Goal: Communication & Community: Answer question/provide support

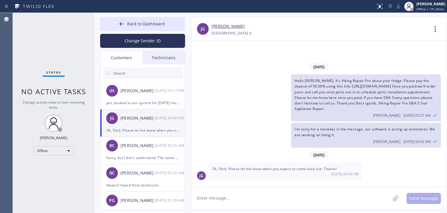
click at [126, 25] on button "Back to Dashboard" at bounding box center [142, 24] width 85 height 14
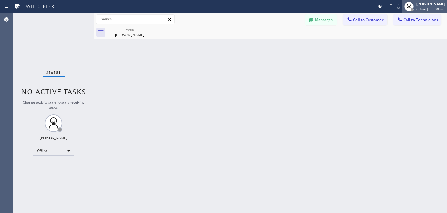
click at [414, 8] on div at bounding box center [412, 9] width 3 height 3
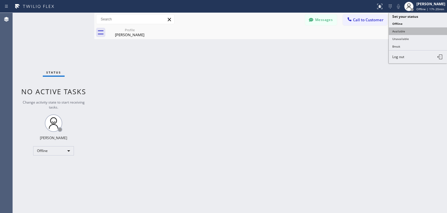
click at [406, 33] on button "Available" at bounding box center [418, 31] width 58 height 8
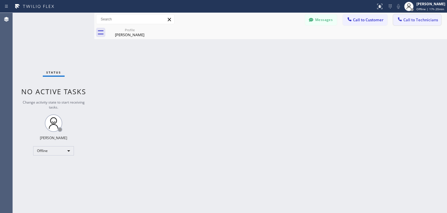
click at [430, 18] on span "Call to Technicians" at bounding box center [421, 19] width 35 height 5
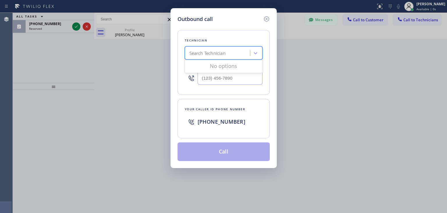
click at [230, 55] on div "Search Technician" at bounding box center [218, 53] width 63 height 10
type input "ibragim"
click at [230, 68] on div "[PERSON_NAME]" at bounding box center [224, 65] width 78 height 10
type input "[PHONE_NUMBER]"
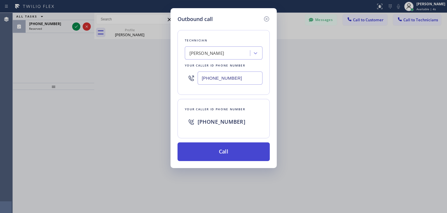
click at [223, 146] on button "Call" at bounding box center [224, 151] width 92 height 19
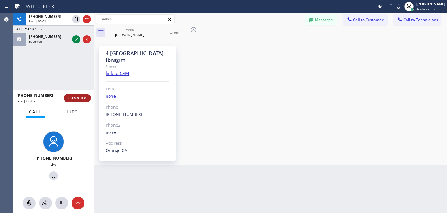
click at [80, 98] on span "HANG UP" at bounding box center [77, 98] width 18 height 4
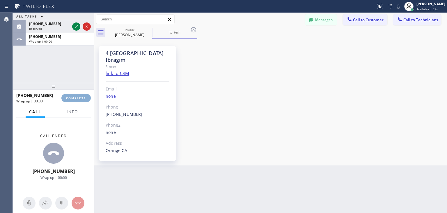
click at [80, 98] on span "COMPLETE" at bounding box center [76, 98] width 20 height 4
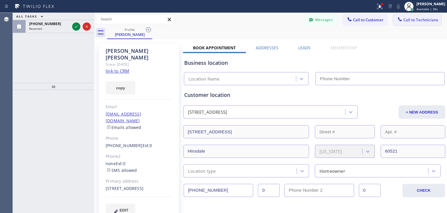
click at [398, 16] on icon at bounding box center [400, 19] width 6 height 6
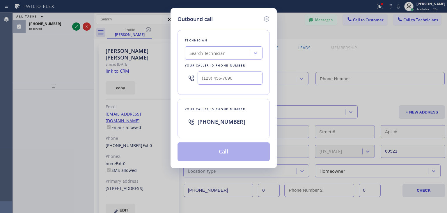
click at [202, 59] on div "Technician Search Technician Your caller id phone number" at bounding box center [224, 62] width 92 height 65
click at [217, 54] on div "Search Technician" at bounding box center [208, 53] width 36 height 7
type input "ibragim"
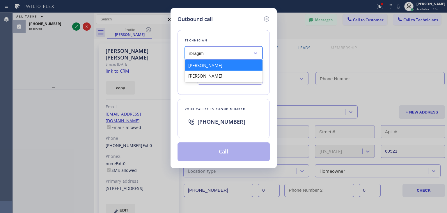
click at [214, 68] on div "[PERSON_NAME]" at bounding box center [224, 65] width 78 height 10
type input "[PHONE_NUMBER]"
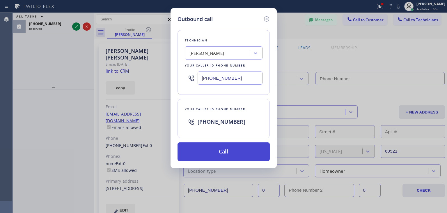
click at [211, 157] on button "Call" at bounding box center [224, 151] width 92 height 19
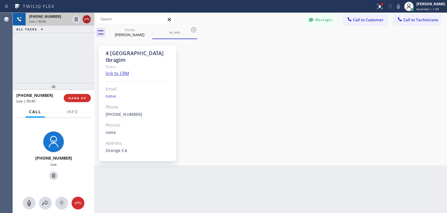
click at [86, 19] on icon at bounding box center [86, 19] width 5 height 2
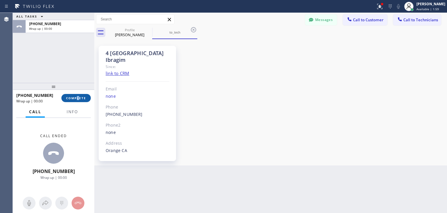
drag, startPoint x: 78, startPoint y: 92, endPoint x: 79, endPoint y: 99, distance: 7.1
click at [79, 99] on div "[PHONE_NUMBER] Wrap up | 00:00 COMPLETE" at bounding box center [53, 97] width 75 height 15
click at [79, 99] on span "COMPLETE" at bounding box center [76, 98] width 20 height 4
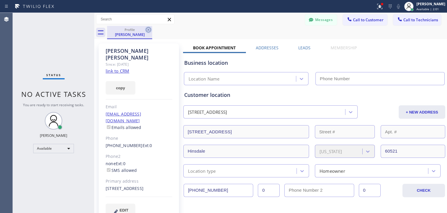
click at [146, 28] on icon at bounding box center [148, 29] width 7 height 7
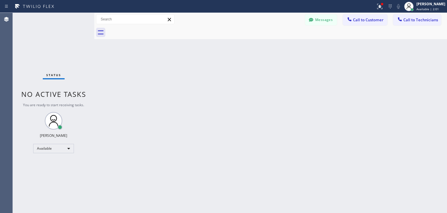
click at [146, 28] on div at bounding box center [277, 32] width 340 height 13
click at [408, 20] on span "Call to Technicians" at bounding box center [421, 19] width 35 height 5
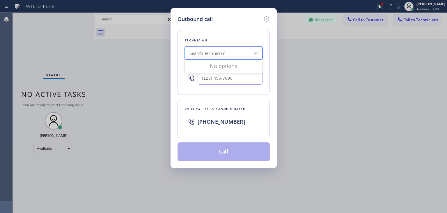
click at [239, 52] on div "Search Technician" at bounding box center [218, 53] width 63 height 10
type input "ibragim"
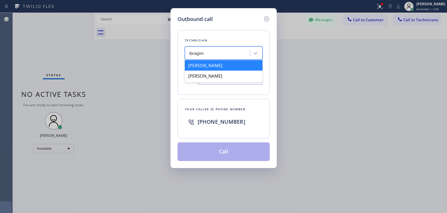
click at [219, 67] on div "[PERSON_NAME]" at bounding box center [224, 65] width 78 height 10
type input "[PHONE_NUMBER]"
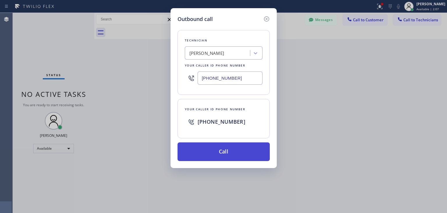
drag, startPoint x: 211, startPoint y: 136, endPoint x: 212, endPoint y: 143, distance: 6.8
click at [212, 143] on div "Technician [PERSON_NAME][GEOGRAPHIC_DATA] Your caller id phone number [PHONE_NU…" at bounding box center [224, 92] width 92 height 138
click at [212, 143] on button "Call" at bounding box center [224, 151] width 92 height 19
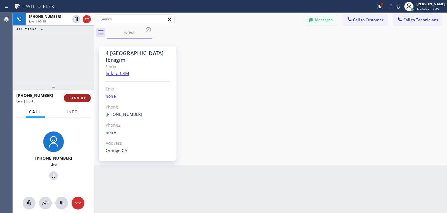
click at [84, 99] on span "HANG UP" at bounding box center [77, 98] width 18 height 4
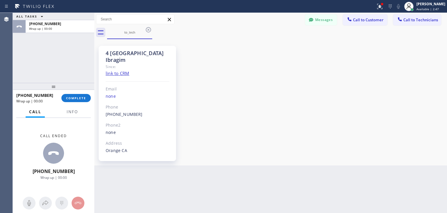
click at [284, 186] on div "ALL TASKS ALL TASKS ACTIVE TASKS TASKS IN WRAP UP [PHONE_NUMBER] Wrap up | 00:0…" at bounding box center [230, 113] width 435 height 200
click at [84, 100] on span "COMPLETE" at bounding box center [76, 98] width 20 height 4
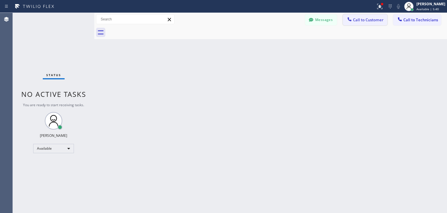
click at [354, 19] on span "Call to Customer" at bounding box center [368, 19] width 31 height 5
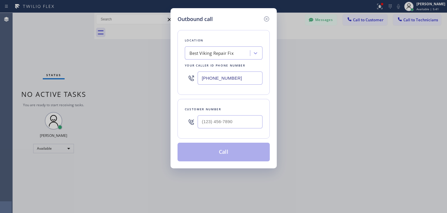
drag, startPoint x: 197, startPoint y: 133, endPoint x: 218, endPoint y: 131, distance: 21.4
click at [218, 131] on div "Customer number" at bounding box center [224, 119] width 92 height 40
click at [241, 115] on input "(___) ___-____" at bounding box center [230, 121] width 65 height 13
paste input "847) 287-5073"
type input "[PHONE_NUMBER]"
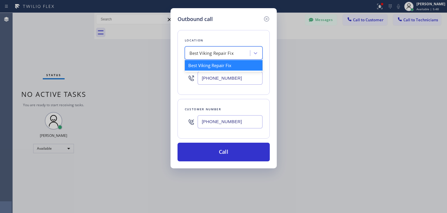
paste input "Subzero Repair Professionals"
type input "Subzero Repair Professionals"
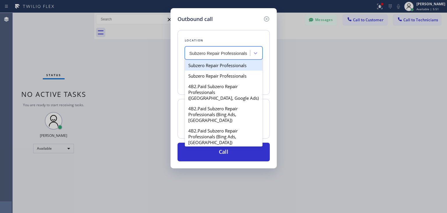
click at [240, 66] on div "Subzero Repair Professionals" at bounding box center [224, 65] width 78 height 10
type input "[PHONE_NUMBER]"
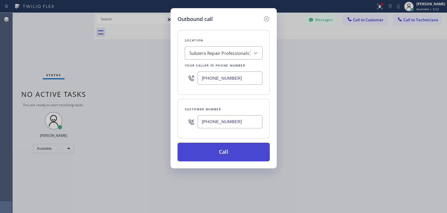
click at [254, 153] on button "Call" at bounding box center [224, 151] width 92 height 19
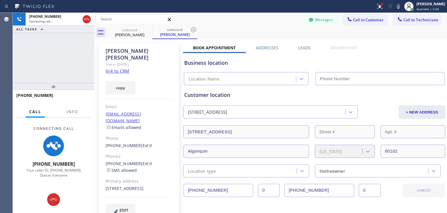
type input "[PHONE_NUMBER]"
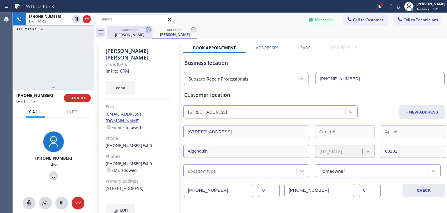
click at [145, 30] on icon at bounding box center [148, 29] width 7 height 7
click at [190, 30] on icon at bounding box center [193, 29] width 7 height 7
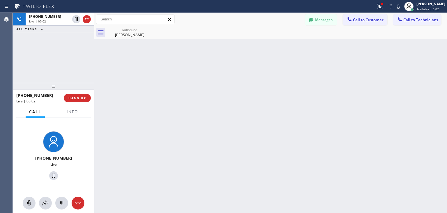
click at [0, 0] on icon at bounding box center [0, 0] width 0 height 0
click at [145, 30] on icon at bounding box center [148, 29] width 7 height 7
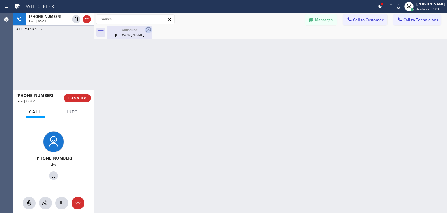
click at [145, 30] on icon at bounding box center [148, 29] width 7 height 7
click at [79, 96] on span "HANG UP" at bounding box center [77, 98] width 18 height 4
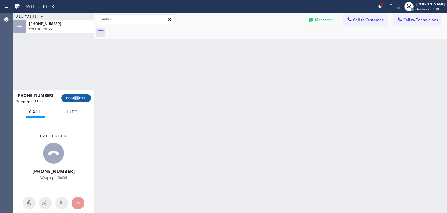
drag, startPoint x: 76, startPoint y: 104, endPoint x: 80, endPoint y: 100, distance: 5.4
click at [80, 100] on div "[PHONE_NUMBER] Wrap up | 00:06 COMPLETE" at bounding box center [53, 97] width 75 height 15
click at [80, 100] on button "COMPLETE" at bounding box center [75, 98] width 29 height 8
click at [377, 23] on div "ALL TASKS ALL TASKS ACTIVE TASKS TASKS IN WRAP UP [PHONE_NUMBER] Wrap up | 00:0…" at bounding box center [230, 113] width 435 height 200
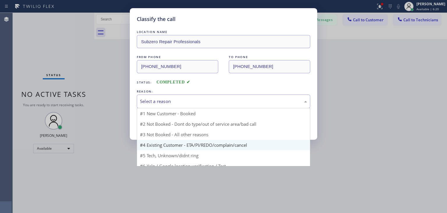
drag, startPoint x: 280, startPoint y: 99, endPoint x: 251, endPoint y: 137, distance: 47.7
click at [251, 108] on div "Select a reason #1 New Customer - Booked #2 Not Booked - Dont do type/out of se…" at bounding box center [224, 101] width 174 height 14
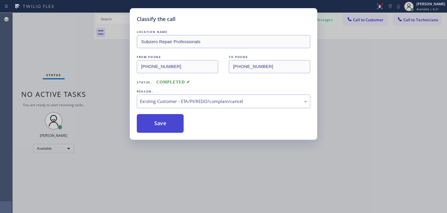
drag, startPoint x: 251, startPoint y: 137, endPoint x: 146, endPoint y: 127, distance: 106.2
click at [146, 127] on button "Save" at bounding box center [160, 123] width 47 height 19
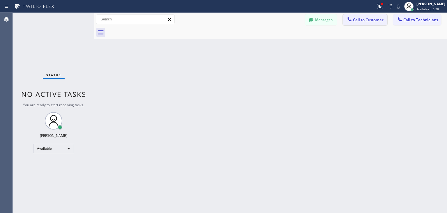
click at [363, 16] on button "Call to Customer" at bounding box center [365, 19] width 45 height 11
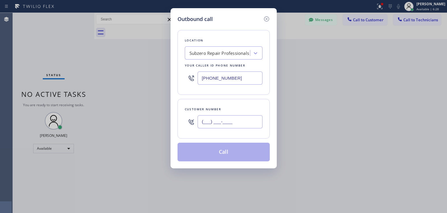
click at [234, 117] on input "(___) ___-____" at bounding box center [230, 121] width 65 height 13
paste input "847) 287-5073"
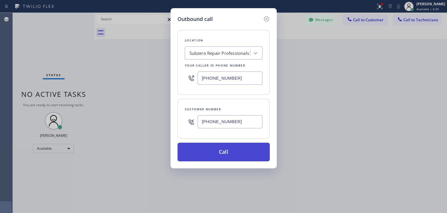
type input "[PHONE_NUMBER]"
click at [249, 155] on button "Call" at bounding box center [224, 151] width 92 height 19
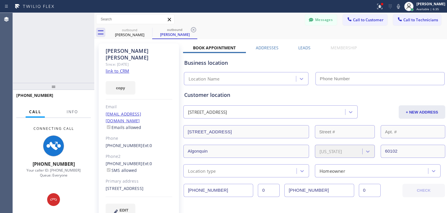
type input "[PHONE_NUMBER]"
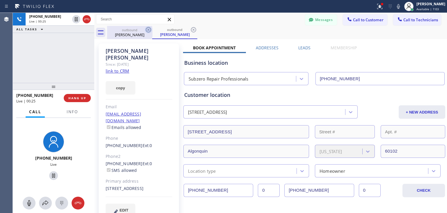
click at [147, 32] on icon at bounding box center [148, 29] width 7 height 7
click at [190, 32] on icon at bounding box center [193, 29] width 7 height 7
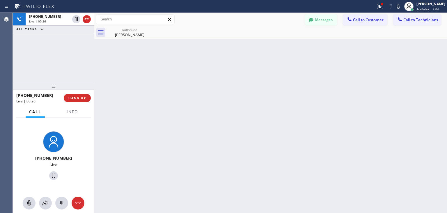
click at [0, 0] on icon at bounding box center [0, 0] width 0 height 0
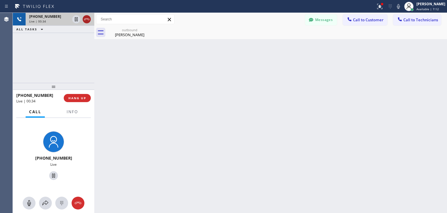
click at [84, 19] on icon at bounding box center [86, 19] width 5 height 2
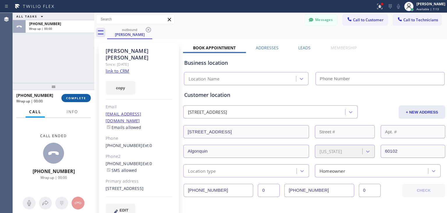
drag, startPoint x: 71, startPoint y: 93, endPoint x: 72, endPoint y: 100, distance: 6.4
click at [72, 100] on div "[PHONE_NUMBER] Wrap up | 00:00 COMPLETE" at bounding box center [53, 97] width 75 height 15
type input "[PHONE_NUMBER]"
click at [72, 100] on button "COMPLETE" at bounding box center [75, 98] width 29 height 8
click at [356, 19] on span "Call to Customer" at bounding box center [368, 19] width 31 height 5
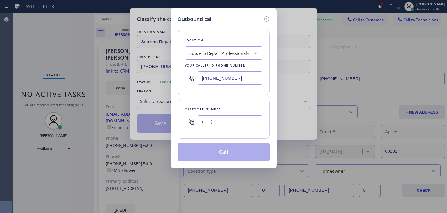
click at [233, 125] on input "(___) ___-____" at bounding box center [230, 121] width 65 height 13
paste input "847) 494-8915"
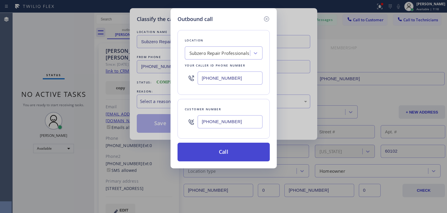
type input "[PHONE_NUMBER]"
click at [229, 147] on button "Call" at bounding box center [224, 151] width 92 height 19
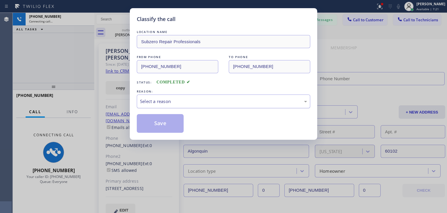
click at [224, 94] on div "Select a reason" at bounding box center [224, 101] width 174 height 14
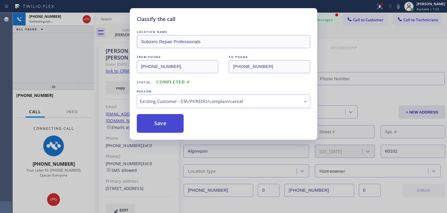
click at [155, 127] on button "Save" at bounding box center [160, 123] width 47 height 19
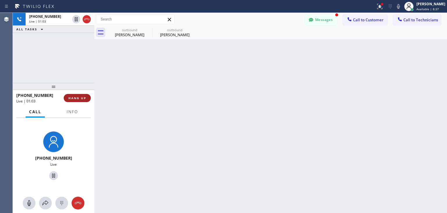
click at [73, 99] on span "HANG UP" at bounding box center [77, 98] width 18 height 4
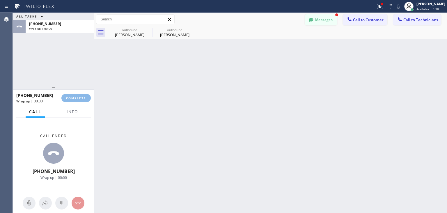
click at [320, 17] on button "Messages" at bounding box center [321, 19] width 32 height 11
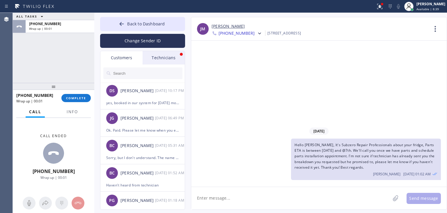
click at [169, 58] on div "Technicians" at bounding box center [164, 57] width 42 height 13
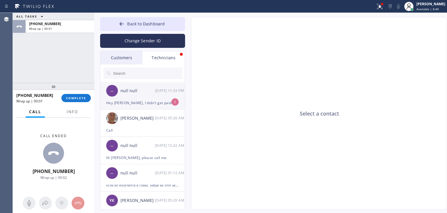
click at [140, 93] on div "null null" at bounding box center [138, 90] width 35 height 7
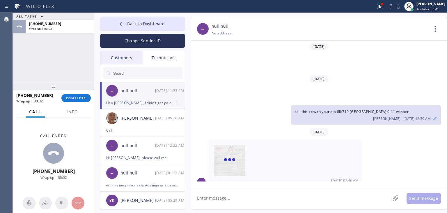
scroll to position [86, 0]
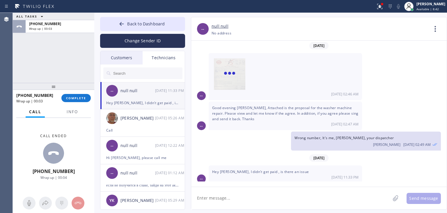
click at [287, 202] on textarea at bounding box center [290, 198] width 199 height 22
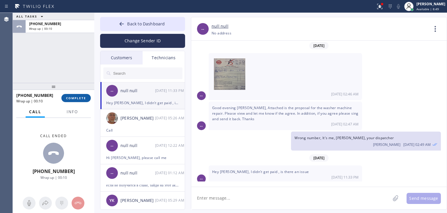
click at [87, 95] on button "COMPLETE" at bounding box center [75, 98] width 29 height 8
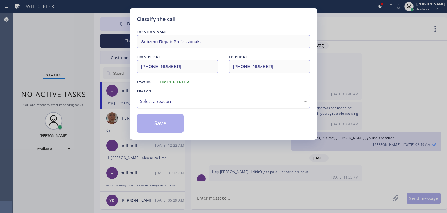
drag, startPoint x: 202, startPoint y: 112, endPoint x: 217, endPoint y: 104, distance: 16.4
click at [217, 104] on div "LOCATION NAME Subzero Repair Professionals FROM PHONE [PHONE_NUMBER] TO PHONE […" at bounding box center [224, 81] width 174 height 104
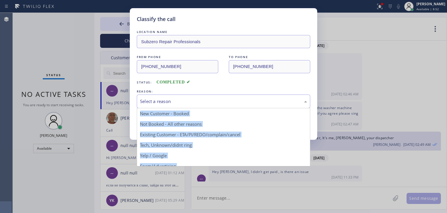
click at [217, 104] on div "Select a reason" at bounding box center [223, 101] width 167 height 7
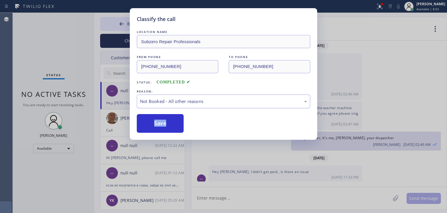
drag, startPoint x: 211, startPoint y: 127, endPoint x: 216, endPoint y: 94, distance: 33.5
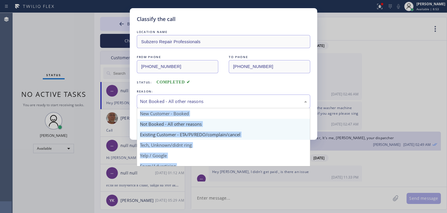
drag, startPoint x: 216, startPoint y: 94, endPoint x: 213, endPoint y: 135, distance: 40.6
click at [213, 108] on div "Not Booked - All other reasons New Customer - Booked Not Booked - All other rea…" at bounding box center [224, 101] width 174 height 14
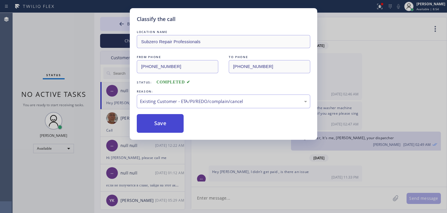
drag, startPoint x: 213, startPoint y: 135, endPoint x: 169, endPoint y: 119, distance: 47.1
click at [169, 119] on button "Save" at bounding box center [160, 123] width 47 height 19
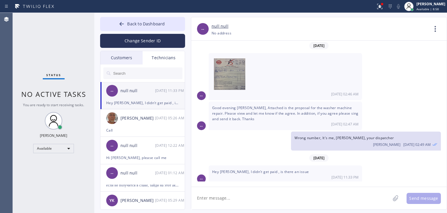
click at [253, 191] on textarea at bounding box center [290, 198] width 199 height 22
type textarea "Idk, text me in slack please"
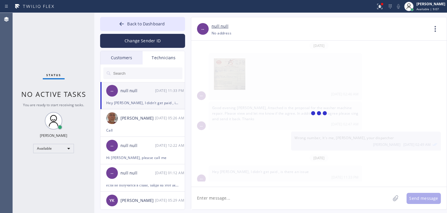
scroll to position [106, 0]
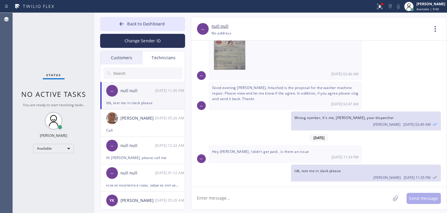
click at [121, 63] on div "Customers" at bounding box center [121, 57] width 42 height 13
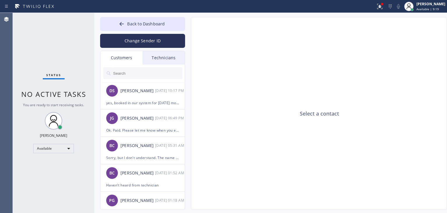
drag, startPoint x: 133, startPoint y: 67, endPoint x: 133, endPoint y: 73, distance: 5.8
click at [133, 73] on div at bounding box center [142, 72] width 85 height 17
click at [133, 73] on input "text" at bounding box center [148, 73] width 70 height 12
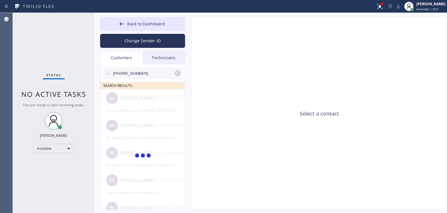
click at [141, 74] on input "[PHONE_NUMBER]" at bounding box center [143, 73] width 61 height 12
click at [141, 74] on input "(847) 287-507_" at bounding box center [143, 73] width 61 height 12
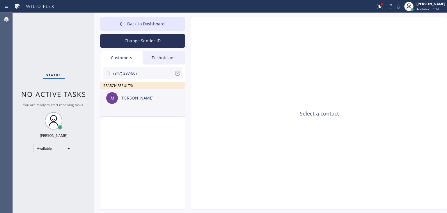
type input "(847) 287-507"
click at [148, 110] on li "[PERSON_NAME] --:--" at bounding box center [142, 102] width 85 height 27
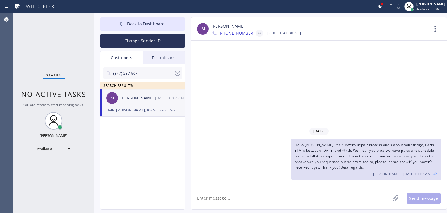
click at [256, 32] on div at bounding box center [259, 33] width 7 height 7
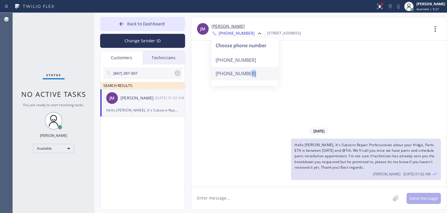
drag, startPoint x: 242, startPoint y: 84, endPoint x: 250, endPoint y: 78, distance: 10.1
click at [250, 78] on div "Choose phone number [PHONE_NUMBER] [PHONE_NUMBER]" at bounding box center [245, 62] width 67 height 48
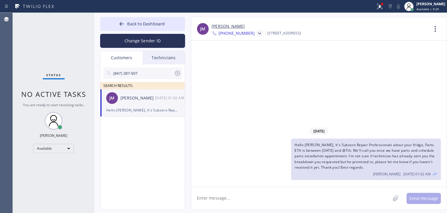
click at [257, 31] on icon at bounding box center [260, 34] width 6 height 6
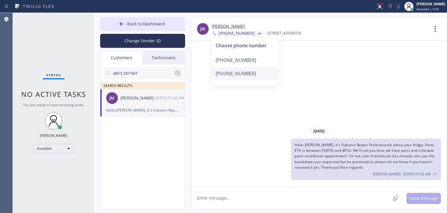
click at [239, 70] on div "[PHONE_NUMBER]" at bounding box center [245, 73] width 67 height 13
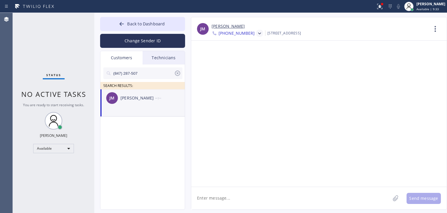
click at [256, 187] on textarea at bounding box center [290, 198] width 199 height 22
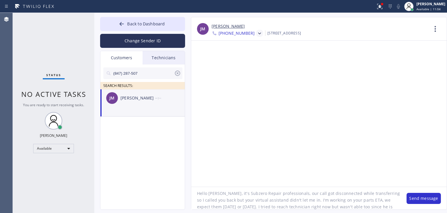
scroll to position [12, 0]
type textarea "Hello [PERSON_NAME], it's Subzero Repair professionals, our call got disconnect…"
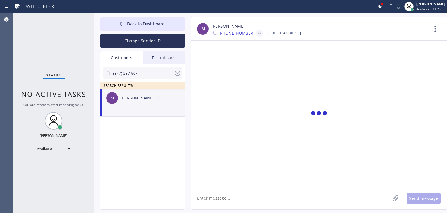
scroll to position [0, 0]
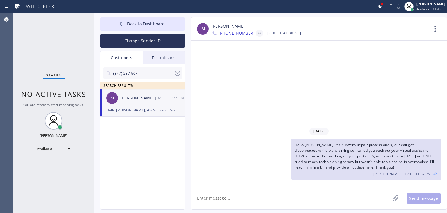
click at [356, 190] on textarea at bounding box center [290, 198] width 199 height 22
click at [140, 28] on button "Back to Dashboard" at bounding box center [142, 24] width 85 height 14
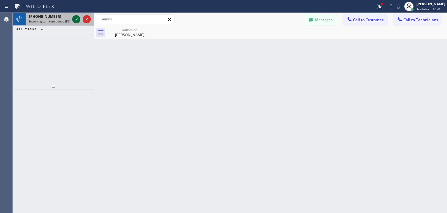
click at [78, 18] on icon at bounding box center [76, 19] width 7 height 7
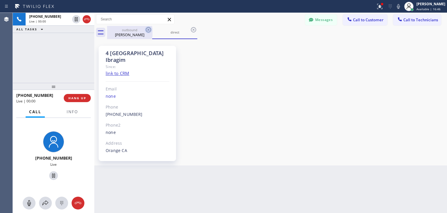
click at [149, 28] on icon at bounding box center [148, 29] width 7 height 7
click at [329, 24] on button "Messages" at bounding box center [321, 19] width 32 height 11
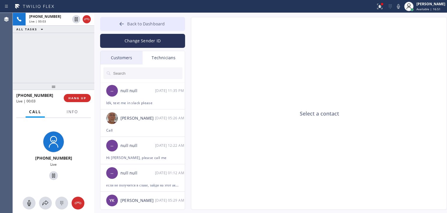
click at [147, 24] on span "Back to Dashboard" at bounding box center [146, 24] width 38 height 6
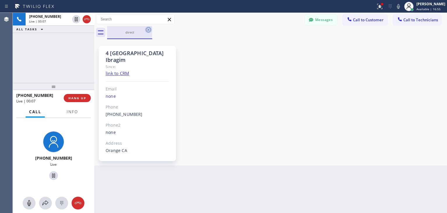
click at [149, 29] on icon at bounding box center [148, 29] width 7 height 7
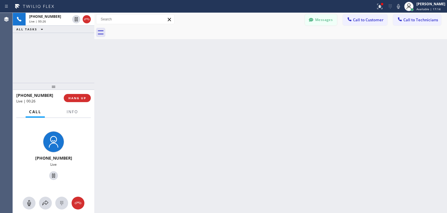
click at [318, 19] on button "Messages" at bounding box center [321, 19] width 32 height 11
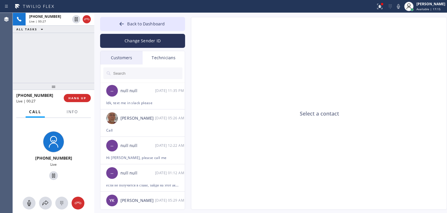
click at [122, 59] on div "Customers" at bounding box center [121, 57] width 42 height 13
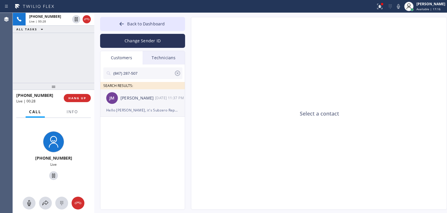
click at [167, 100] on div "[DATE] 11:37 PM" at bounding box center [170, 97] width 30 height 7
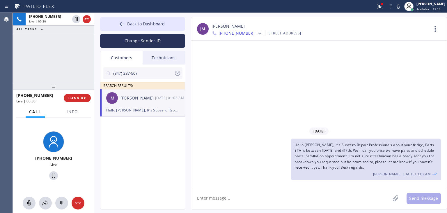
click at [179, 77] on div at bounding box center [177, 74] width 7 height 9
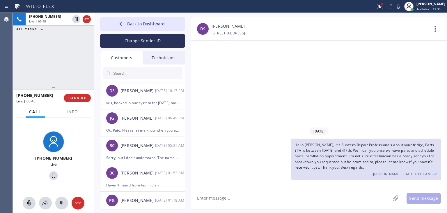
click at [164, 74] on input "text" at bounding box center [148, 73] width 70 height 12
click at [75, 96] on span "HANG UP" at bounding box center [77, 98] width 18 height 4
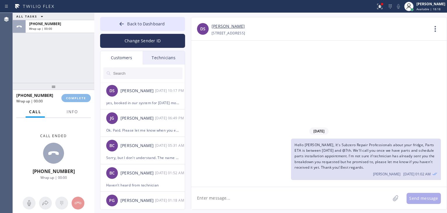
click at [107, 0] on html "Status report Issues detected These issues could affect your workflow. Please c…" at bounding box center [223, 106] width 447 height 213
click at [225, 26] on link "[PERSON_NAME]" at bounding box center [228, 26] width 33 height 7
click at [83, 99] on span "COMPLETE" at bounding box center [76, 98] width 20 height 4
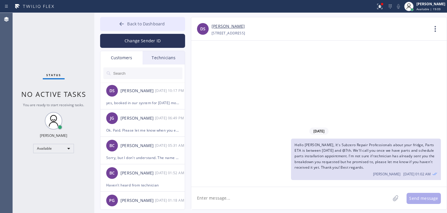
click at [162, 19] on button "Back to Dashboard" at bounding box center [142, 24] width 85 height 14
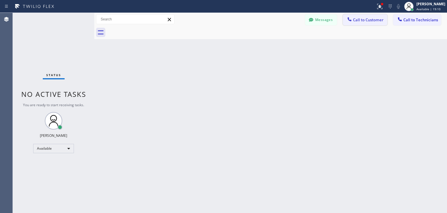
drag, startPoint x: 352, startPoint y: 27, endPoint x: 362, endPoint y: 19, distance: 13.1
click at [362, 19] on div "Messages Call to Customer Call to Technicians Outbound call Location Subzero Re…" at bounding box center [270, 26] width 353 height 26
click at [362, 19] on span "Call to Customer" at bounding box center [368, 19] width 31 height 5
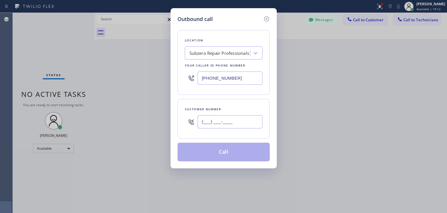
click at [236, 124] on input "(___) ___-____" at bounding box center [230, 121] width 65 height 13
paste input "847) 287-5073"
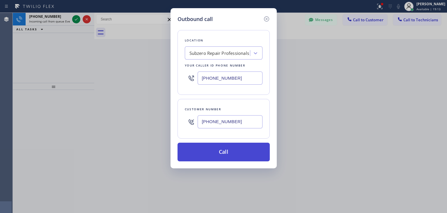
type input "[PHONE_NUMBER]"
click at [233, 154] on button "Call" at bounding box center [224, 151] width 92 height 19
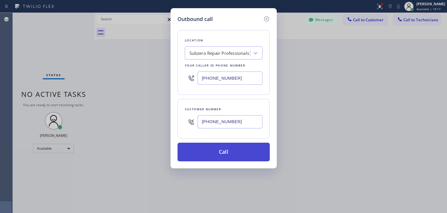
click at [222, 153] on button "Call" at bounding box center [224, 151] width 92 height 19
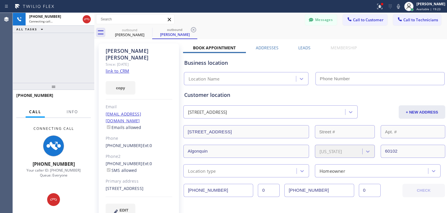
type input "[PHONE_NUMBER]"
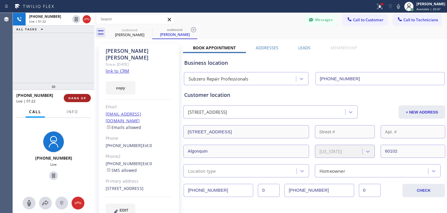
click at [77, 100] on button "HANG UP" at bounding box center [77, 98] width 27 height 8
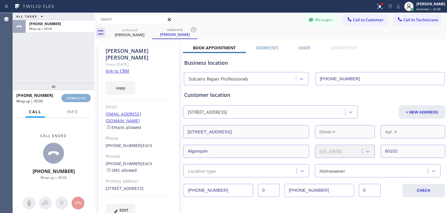
click at [77, 100] on button "COMPLETE" at bounding box center [75, 98] width 29 height 8
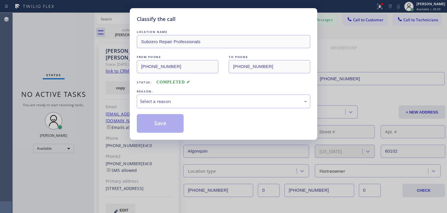
click at [189, 93] on div "REASON:" at bounding box center [224, 91] width 174 height 6
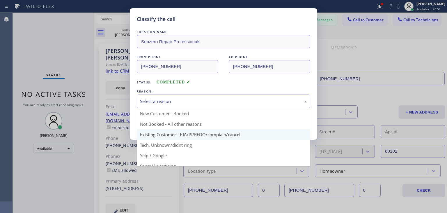
drag, startPoint x: 189, startPoint y: 97, endPoint x: 199, endPoint y: 132, distance: 36.9
click at [199, 108] on div "Select a reason New Customer - Booked Not Booked - All other reasons Existing C…" at bounding box center [224, 101] width 174 height 14
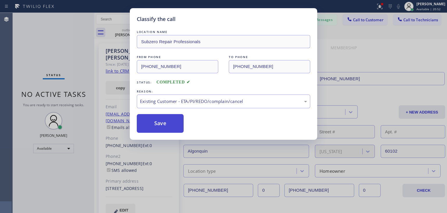
drag, startPoint x: 199, startPoint y: 132, endPoint x: 165, endPoint y: 117, distance: 37.3
click at [165, 117] on button "Save" at bounding box center [160, 123] width 47 height 19
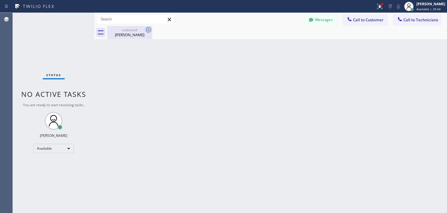
click at [145, 32] on icon at bounding box center [148, 29] width 7 height 7
click at [315, 20] on div at bounding box center [311, 20] width 7 height 7
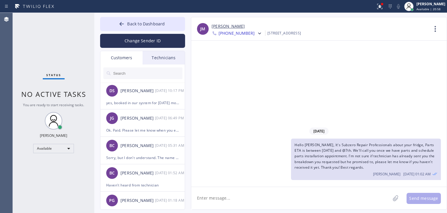
click at [255, 31] on div at bounding box center [259, 33] width 8 height 7
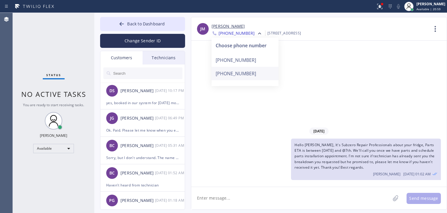
click at [246, 72] on div "[PHONE_NUMBER]" at bounding box center [245, 73] width 67 height 13
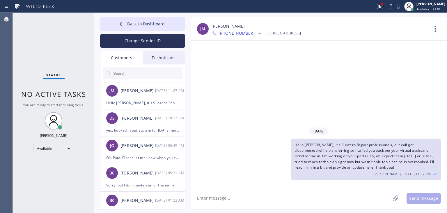
click at [288, 194] on textarea at bounding box center [290, 198] width 199 height 22
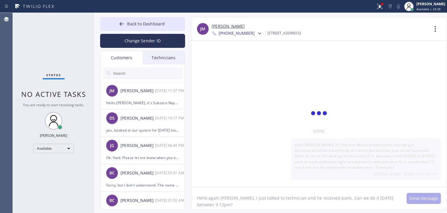
click at [303, 196] on textarea "Hello again [PERSON_NAME], I just talked to technician and he received parts. C…" at bounding box center [296, 198] width 210 height 22
type textarea "Hello again [PERSON_NAME], I just talked to technician and he received parts. C…"
click at [139, 99] on div "Hello [PERSON_NAME], it's Subzero Repair professionals, our call got disconnect…" at bounding box center [142, 102] width 73 height 7
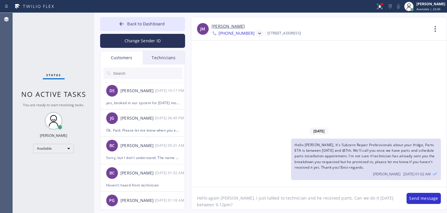
click at [257, 33] on icon at bounding box center [260, 34] width 6 height 6
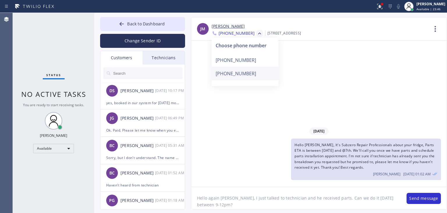
click at [239, 71] on div "[PHONE_NUMBER]" at bounding box center [245, 73] width 67 height 13
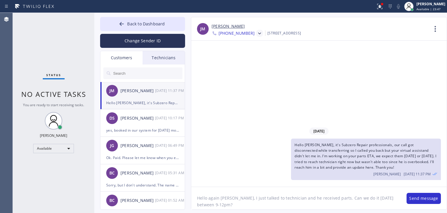
click at [317, 206] on textarea "Hello again [PERSON_NAME], I just talked to technician and he received parts. C…" at bounding box center [296, 198] width 210 height 22
click at [418, 201] on button "Send message" at bounding box center [424, 198] width 34 height 11
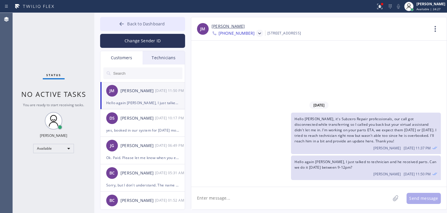
click at [136, 22] on span "Back to Dashboard" at bounding box center [146, 24] width 38 height 6
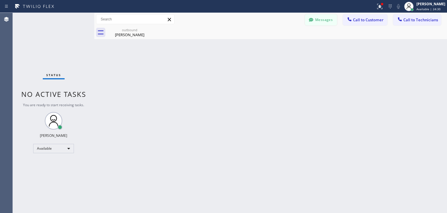
click at [320, 18] on button "Messages" at bounding box center [321, 19] width 32 height 11
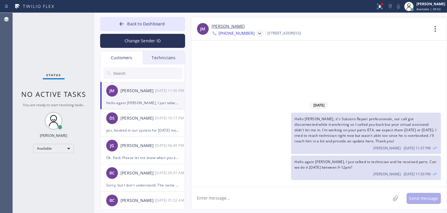
click at [150, 71] on input "text" at bounding box center [148, 73] width 70 height 12
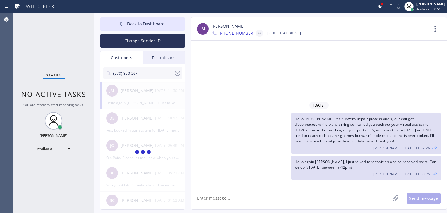
click at [150, 71] on input "(773) 350-167" at bounding box center [143, 73] width 61 height 12
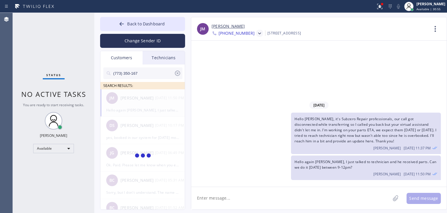
type input "(773) 350-167"
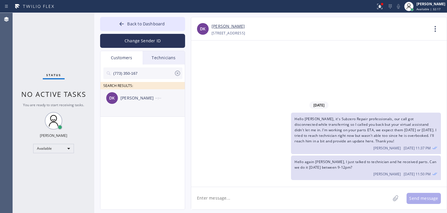
click at [157, 98] on div "--:--" at bounding box center [170, 97] width 30 height 7
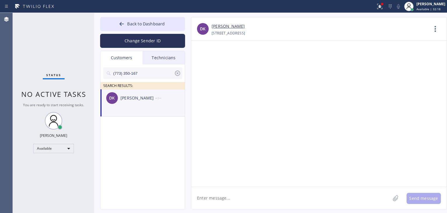
click at [257, 187] on textarea at bounding box center [290, 198] width 199 height 22
paste textarea "Good day! This is the appliance repair company you recently contacted. Unfortun…"
click at [228, 195] on textarea at bounding box center [290, 198] width 199 height 22
type textarea "Good day! This is the appliance repair company you recently contacted. Unfortun…"
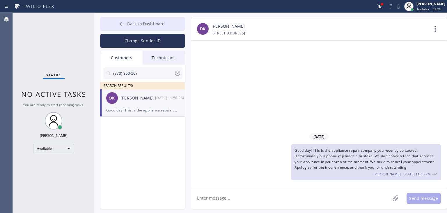
click at [162, 20] on button "Back to Dashboard" at bounding box center [142, 24] width 85 height 14
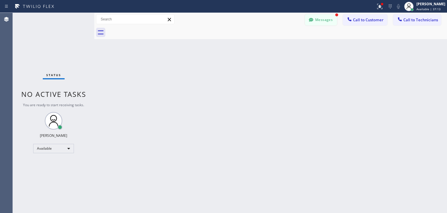
click at [321, 20] on button "Messages" at bounding box center [321, 19] width 32 height 11
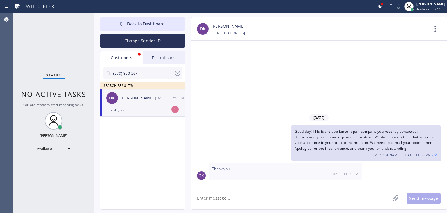
click at [126, 116] on li "DK [PERSON_NAME] [DATE] 11:59 PM Thank you 1" at bounding box center [142, 102] width 85 height 27
click at [176, 71] on icon at bounding box center [177, 72] width 5 height 5
click at [173, 61] on div "Technicians" at bounding box center [164, 57] width 42 height 13
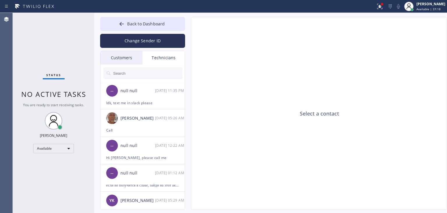
click at [116, 59] on div "Customers" at bounding box center [121, 57] width 42 height 13
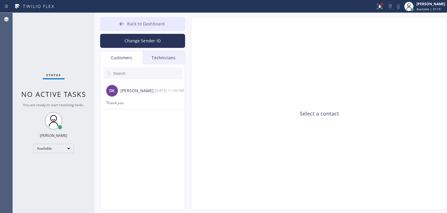
click at [160, 27] on button "Back to Dashboard" at bounding box center [142, 24] width 85 height 14
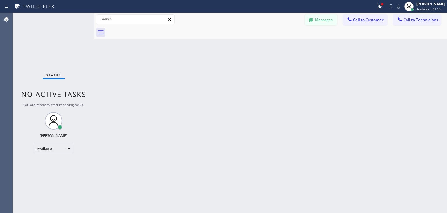
click at [318, 17] on button "Messages" at bounding box center [321, 19] width 32 height 11
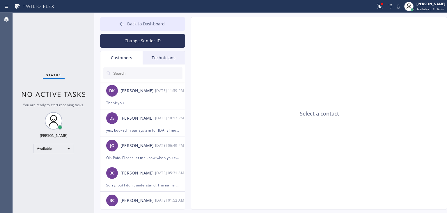
click at [136, 22] on span "Back to Dashboard" at bounding box center [146, 24] width 38 height 6
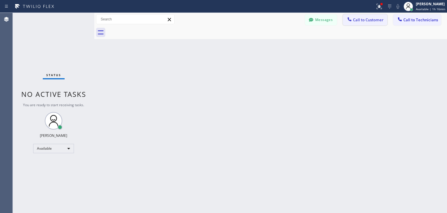
click at [362, 15] on button "Call to Customer" at bounding box center [365, 19] width 45 height 11
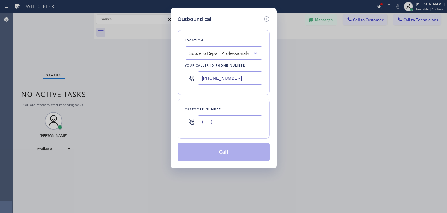
click at [243, 117] on input "(___) ___-____" at bounding box center [230, 121] width 65 height 13
paste input "312) 925-6475"
type input "[PHONE_NUMBER]"
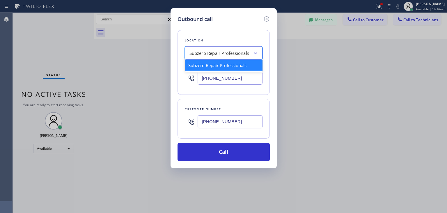
click at [232, 48] on div "Subzero Repair Professionals" at bounding box center [218, 53] width 63 height 10
paste input "Thermador Repair Group [GEOGRAPHIC_DATA]"
type input "Thermador Repair Group [GEOGRAPHIC_DATA]"
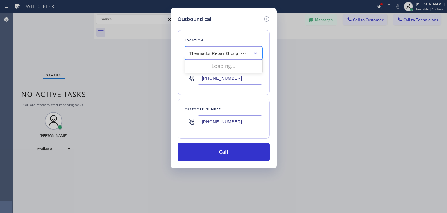
scroll to position [0, 29]
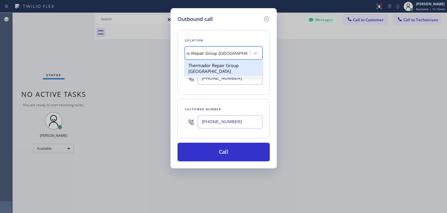
click at [232, 63] on div "Thermador Repair Group [GEOGRAPHIC_DATA]" at bounding box center [224, 68] width 78 height 16
type input "[PHONE_NUMBER]"
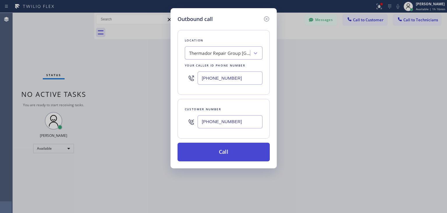
click at [236, 147] on button "Call" at bounding box center [224, 151] width 92 height 19
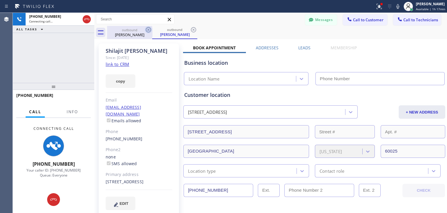
click at [148, 29] on icon at bounding box center [148, 29] width 5 height 5
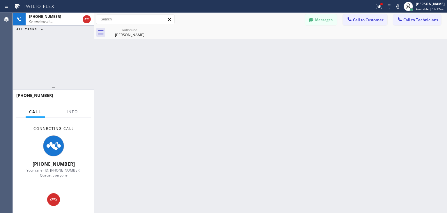
click at [0, 0] on icon at bounding box center [0, 0] width 0 height 0
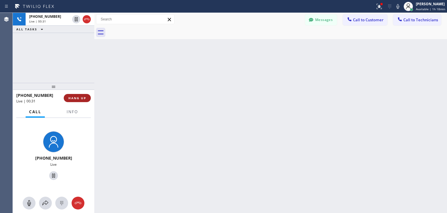
click at [78, 96] on span "HANG UP" at bounding box center [77, 98] width 18 height 4
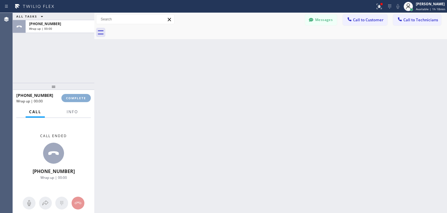
click at [78, 96] on span "COMPLETE" at bounding box center [76, 98] width 20 height 4
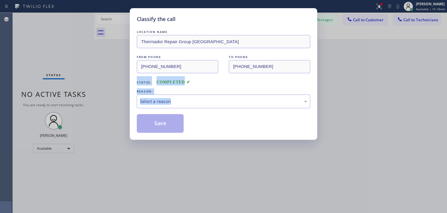
click at [216, 82] on div "Classify the call LOCATION NAME Thermador Repair Group [GEOGRAPHIC_DATA] FROM P…" at bounding box center [223, 106] width 447 height 213
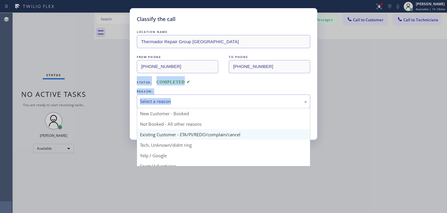
drag, startPoint x: 218, startPoint y: 94, endPoint x: 223, endPoint y: 135, distance: 41.4
click at [223, 108] on div "Select a reason New Customer - Booked Not Booked - All other reasons Existing C…" at bounding box center [224, 101] width 174 height 14
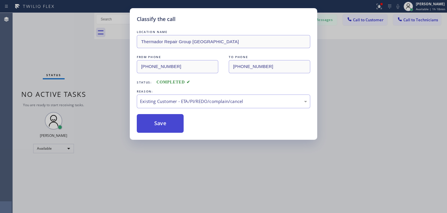
drag, startPoint x: 223, startPoint y: 135, endPoint x: 162, endPoint y: 120, distance: 62.2
click at [162, 120] on button "Save" at bounding box center [160, 123] width 47 height 19
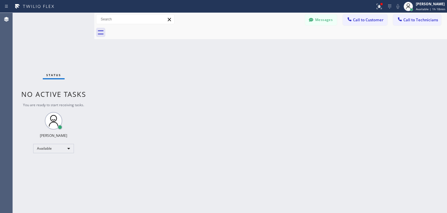
click at [361, 25] on div "Messages Call to Customer Call to Technicians Outbound call Location Thermador …" at bounding box center [270, 19] width 353 height 13
click at [358, 24] on button "Call to Customer" at bounding box center [365, 19] width 45 height 11
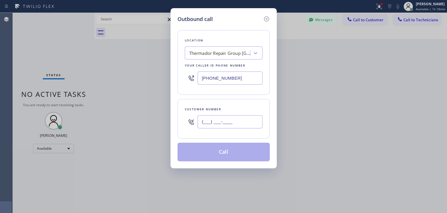
paste input "630) 975-1928"
click at [239, 116] on input "[PHONE_NUMBER]" at bounding box center [230, 121] width 65 height 13
type input "[PHONE_NUMBER]"
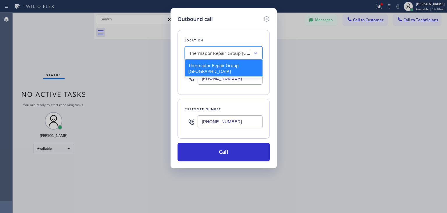
click at [227, 59] on div "Thermador Repair Group [GEOGRAPHIC_DATA]" at bounding box center [224, 52] width 78 height 13
paste input "Subzero Repair Professionals"
type input "Subzero Repair Professionals"
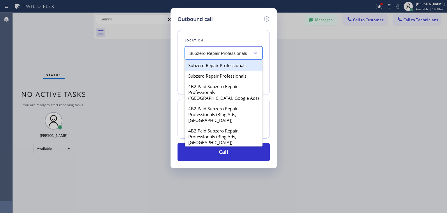
click at [235, 63] on div "Subzero Repair Professionals" at bounding box center [224, 65] width 78 height 10
type input "[PHONE_NUMBER]"
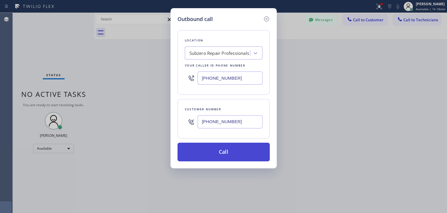
click at [235, 145] on button "Call" at bounding box center [224, 151] width 92 height 19
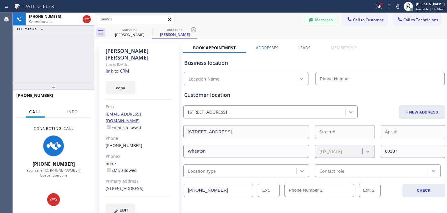
type input "[PHONE_NUMBER]"
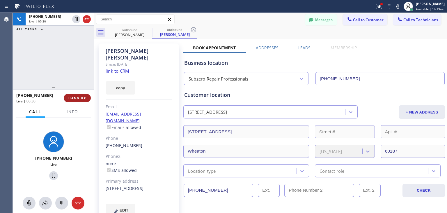
click at [81, 99] on span "HANG UP" at bounding box center [77, 98] width 18 height 4
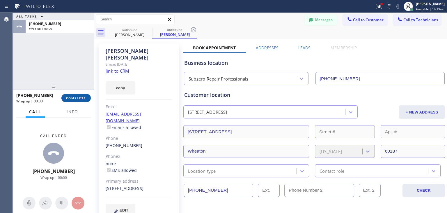
click at [81, 99] on span "COMPLETE" at bounding box center [76, 98] width 20 height 4
click at [354, 0] on html "Status report Issues detected These issues could affect your workflow. Please c…" at bounding box center [223, 106] width 447 height 213
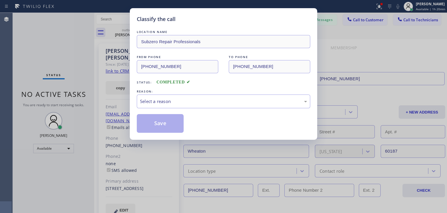
click at [203, 93] on div "REASON:" at bounding box center [224, 91] width 174 height 6
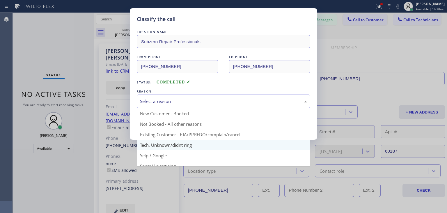
drag, startPoint x: 204, startPoint y: 98, endPoint x: 218, endPoint y: 140, distance: 43.8
click at [218, 108] on div "Select a reason New Customer - Booked Not Booked - All other reasons Existing C…" at bounding box center [224, 101] width 174 height 14
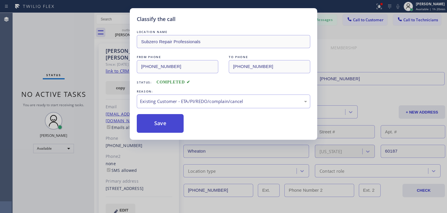
drag, startPoint x: 226, startPoint y: 133, endPoint x: 176, endPoint y: 128, distance: 50.3
click at [176, 128] on button "Save" at bounding box center [160, 123] width 47 height 19
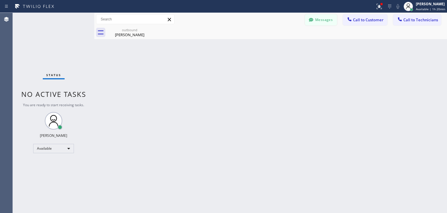
click at [319, 20] on button "Messages" at bounding box center [321, 19] width 32 height 11
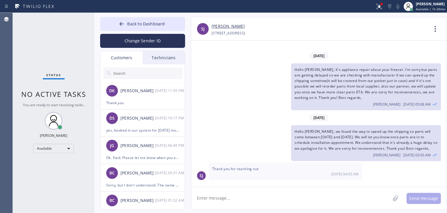
click at [140, 69] on input "text" at bounding box center [148, 73] width 70 height 12
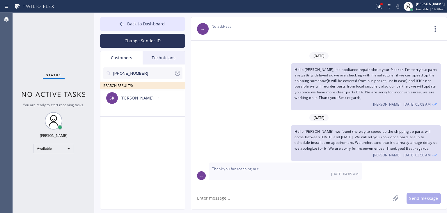
click at [151, 70] on input "[PHONE_NUMBER]" at bounding box center [143, 73] width 61 height 12
click at [151, 100] on div "[PERSON_NAME]" at bounding box center [138, 98] width 35 height 7
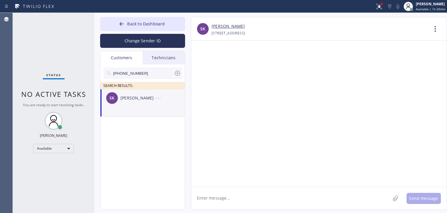
click at [241, 190] on textarea at bounding box center [290, 198] width 199 height 22
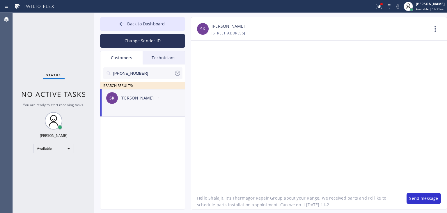
type textarea "Hello Shalajit, it's Thermagor Repair Group about your Range. We received parts…"
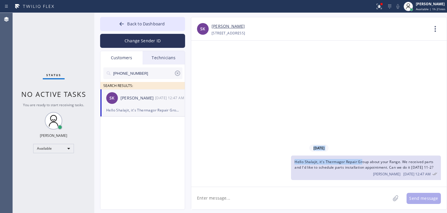
drag, startPoint x: 363, startPoint y: 157, endPoint x: 254, endPoint y: 38, distance: 160.6
click at [254, 38] on div "SK Shilajit [PERSON_NAME] [PHONE_NUMBER] Choose phone number [PHONE_NUMBER] [ST…" at bounding box center [319, 113] width 256 height 193
click at [333, 100] on div "[DATE] Hello Shalajit, it's Thermagor Repair Group about your Range. We receive…" at bounding box center [319, 113] width 256 height 146
click at [181, 74] on div "[PHONE_NUMBER]" at bounding box center [142, 73] width 79 height 12
drag, startPoint x: 181, startPoint y: 74, endPoint x: 177, endPoint y: 74, distance: 4.1
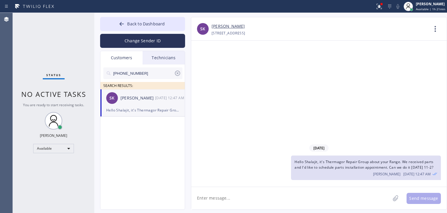
click at [177, 74] on div "[PHONE_NUMBER]" at bounding box center [142, 73] width 79 height 12
click at [177, 74] on icon at bounding box center [177, 73] width 7 height 7
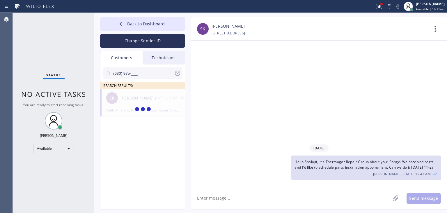
click at [156, 74] on input "(630) 975-___" at bounding box center [143, 73] width 61 height 12
type input "(630) 975"
click at [156, 116] on li "[PERSON_NAME] --:--" at bounding box center [142, 102] width 85 height 27
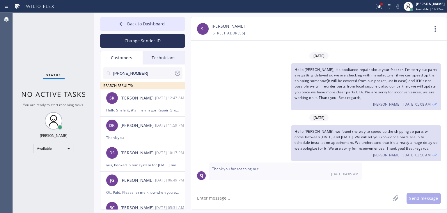
click at [275, 186] on div "[DATE] Hello [PERSON_NAME], It's appliance repair about your freezer. I'm sorry…" at bounding box center [319, 113] width 256 height 146
click at [264, 193] on textarea at bounding box center [290, 198] width 199 height 22
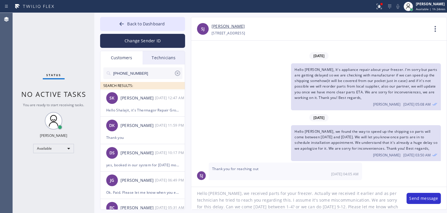
scroll to position [12, 0]
type textarea "Hello [PERSON_NAME], we received parts for your freezer. Actually we received i…"
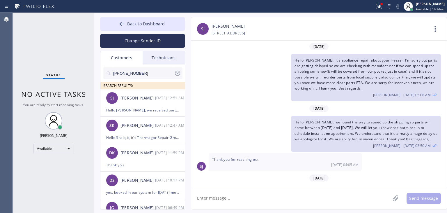
scroll to position [45, 0]
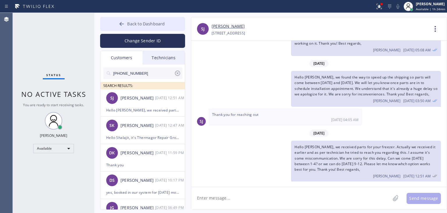
click at [153, 20] on button "Back to Dashboard" at bounding box center [142, 24] width 85 height 14
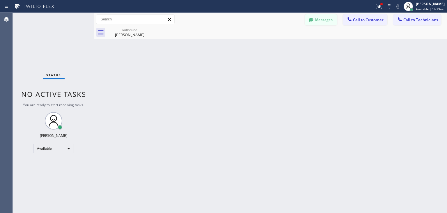
click at [324, 25] on button "Messages" at bounding box center [321, 19] width 32 height 11
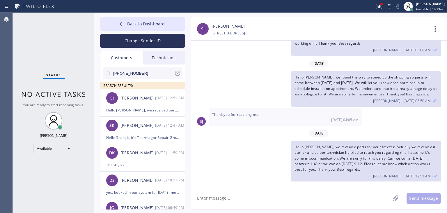
click at [156, 70] on input "[PHONE_NUMBER]" at bounding box center [143, 73] width 61 height 12
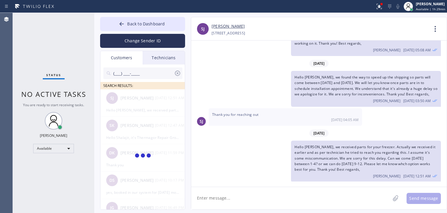
click at [156, 70] on input "(___) ___-____" at bounding box center [143, 73] width 61 height 12
type input "("
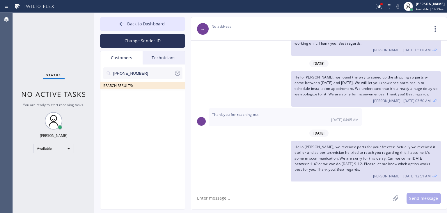
click at [156, 70] on input "[PHONE_NUMBER]" at bounding box center [143, 73] width 61 height 12
click at [156, 70] on input "(305) 505-334_" at bounding box center [143, 73] width 61 height 12
type input "(305) 505-334"
click at [144, 105] on div "MB [PERSON_NAME] --:--" at bounding box center [142, 97] width 85 height 17
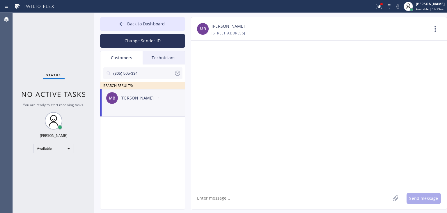
scroll to position [0, 0]
click at [219, 193] on textarea at bounding box center [290, 198] width 199 height 22
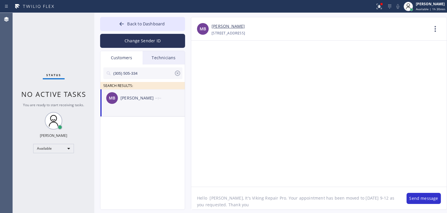
type textarea "Hello [PERSON_NAME], It's Viking Repair Pro. Your appointment has been moved to…"
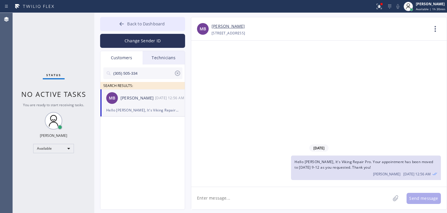
click at [164, 28] on button "Back to Dashboard" at bounding box center [142, 24] width 85 height 14
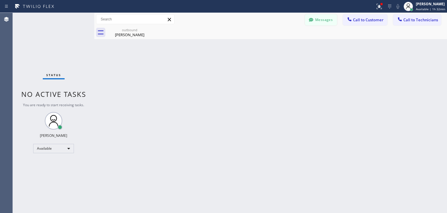
click at [326, 20] on button "Messages" at bounding box center [321, 19] width 32 height 11
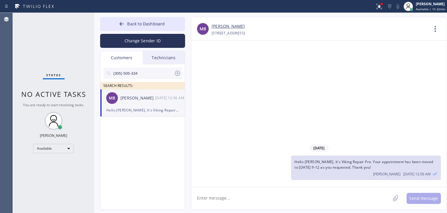
click at [180, 72] on icon at bounding box center [177, 73] width 7 height 7
click at [178, 64] on div "SEARCH RESULTS:" at bounding box center [142, 76] width 85 height 25
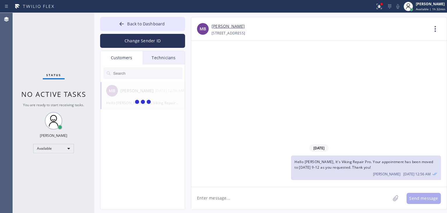
click at [177, 62] on div "Technicians" at bounding box center [164, 57] width 42 height 13
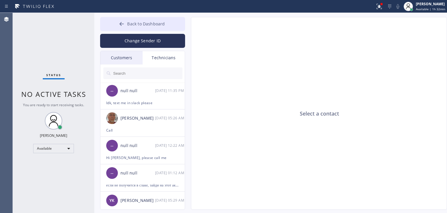
click at [144, 23] on span "Back to Dashboard" at bounding box center [146, 24] width 38 height 6
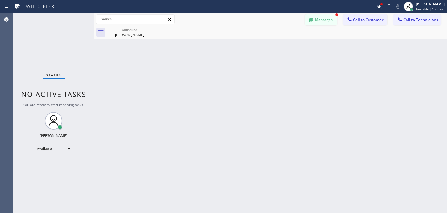
drag, startPoint x: 332, startPoint y: 29, endPoint x: 332, endPoint y: 23, distance: 6.4
click at [332, 23] on div "Messages Call to Customer Call to Technicians Outbound call Location Subzero Re…" at bounding box center [270, 26] width 353 height 26
click at [332, 23] on button "Messages" at bounding box center [321, 19] width 32 height 11
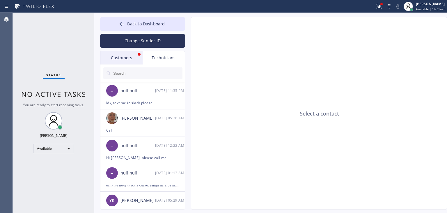
click at [113, 57] on div "Customers" at bounding box center [121, 57] width 42 height 13
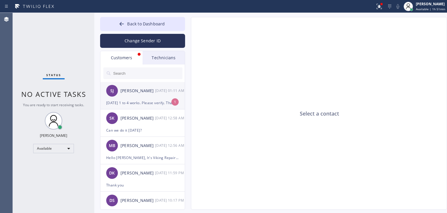
click at [148, 82] on div "[PERSON_NAME] [DATE] 01:11 AM" at bounding box center [142, 90] width 85 height 17
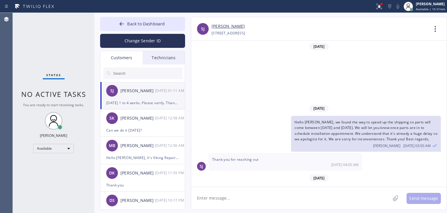
scroll to position [64, 0]
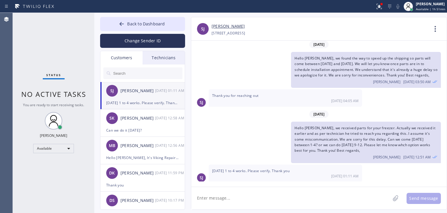
click at [246, 191] on textarea at bounding box center [290, 198] width 199 height 22
type textarea "yes, scheduled in our system, thank you!"
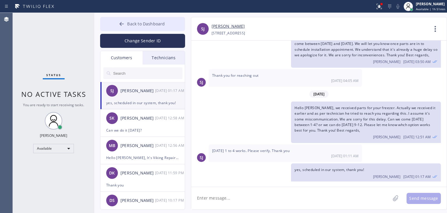
click at [155, 24] on span "Back to Dashboard" at bounding box center [146, 24] width 38 height 6
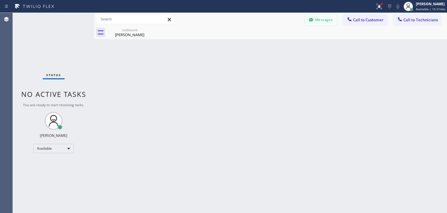
drag, startPoint x: 346, startPoint y: 18, endPoint x: 324, endPoint y: 18, distance: 22.1
click at [324, 18] on div "Messages Call to Customer Call to Technicians Outbound call Location Subzero Re…" at bounding box center [376, 19] width 142 height 10
click at [321, 17] on button "Messages" at bounding box center [321, 19] width 32 height 11
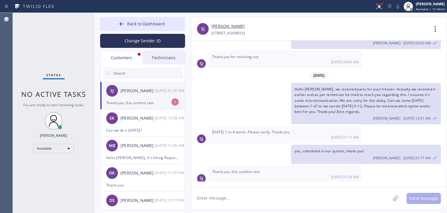
click at [154, 93] on div "[PERSON_NAME]" at bounding box center [138, 90] width 35 height 7
click at [148, 133] on div "Can we do it [DATE]?" at bounding box center [142, 130] width 73 height 7
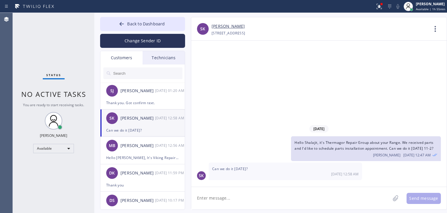
scroll to position [0, 0]
click at [297, 198] on textarea at bounding box center [290, 198] width 199 height 22
type textarea "yes, 9-12 works?"
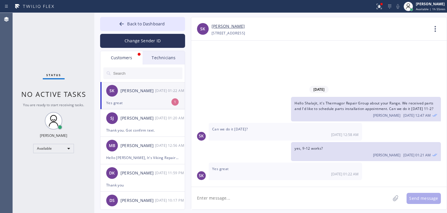
click at [264, 192] on textarea at bounding box center [290, 198] width 199 height 22
type textarea "done, scheduled in our system"
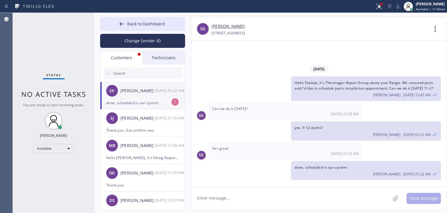
click at [160, 88] on div "[DATE] 01:22 AM" at bounding box center [170, 90] width 30 height 7
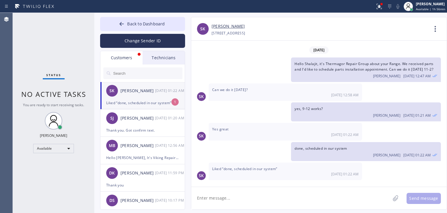
click at [150, 106] on li "SK Shilajit [PERSON_NAME] [DATE] 01:22 AM Liked “done, scheduled in our system”…" at bounding box center [142, 95] width 85 height 27
